Goal: Information Seeking & Learning: Learn about a topic

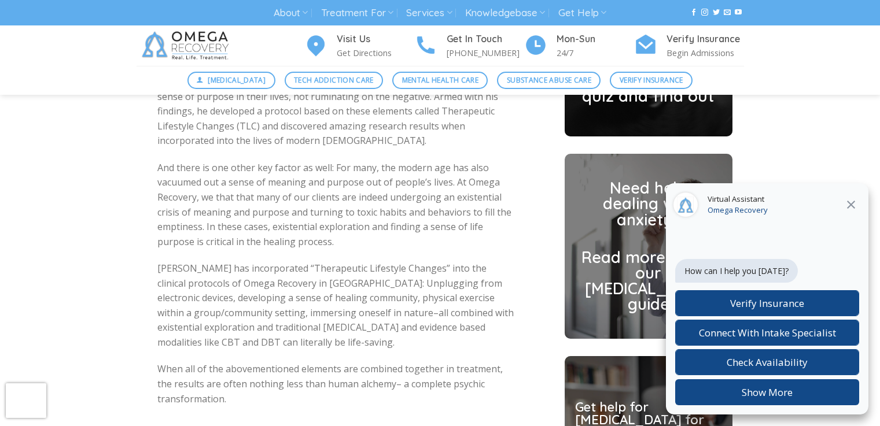
scroll to position [3008, 0]
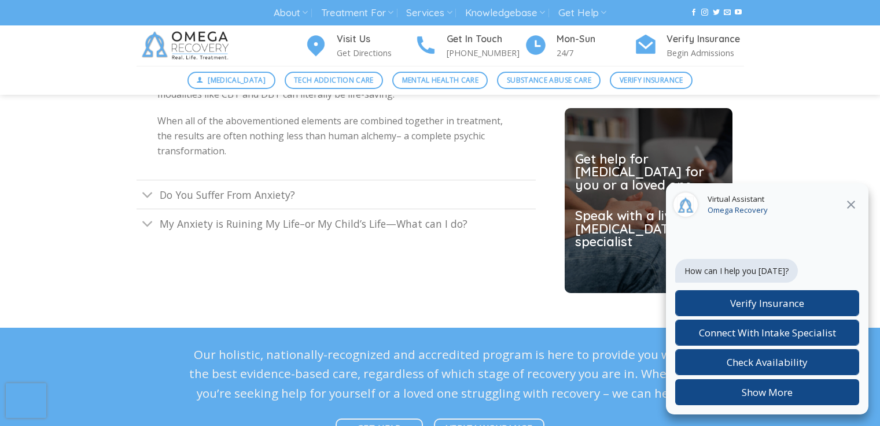
click at [337, 402] on div "Our holistic, nationally-recognized and accredited program is here to provide y…" at bounding box center [440, 397] width 503 height 105
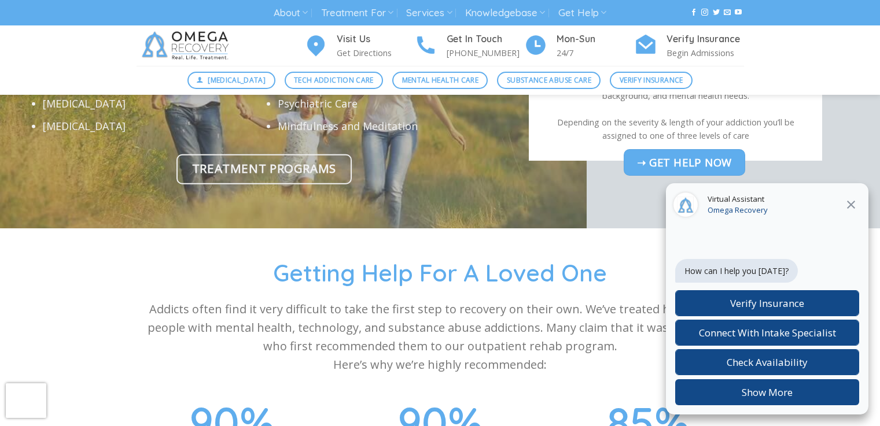
scroll to position [3928, 0]
